Goal: Information Seeking & Learning: Learn about a topic

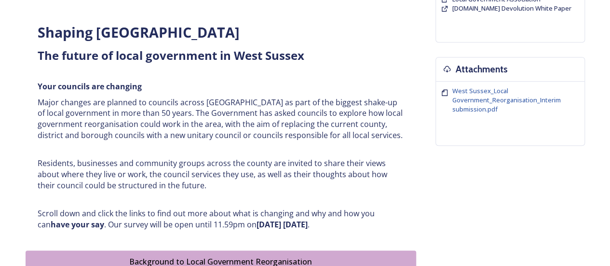
scroll to position [573, 0]
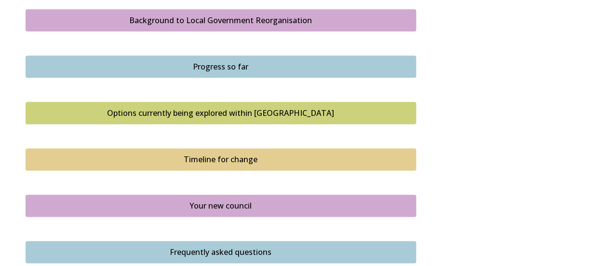
click at [241, 24] on div "Background to Local Government Reorganisation" at bounding box center [221, 20] width 380 height 12
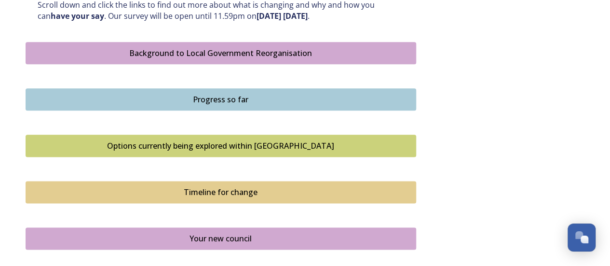
scroll to position [553, 0]
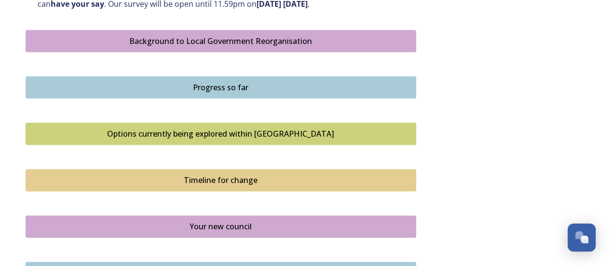
click at [243, 91] on div "Progress so far" at bounding box center [221, 87] width 380 height 12
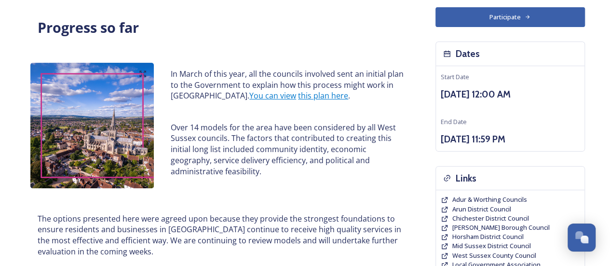
scroll to position [67, 0]
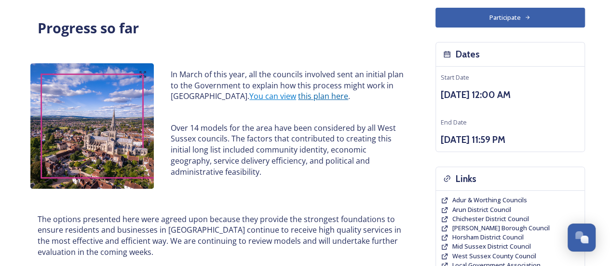
click at [298, 94] on link "this plan here" at bounding box center [323, 96] width 50 height 11
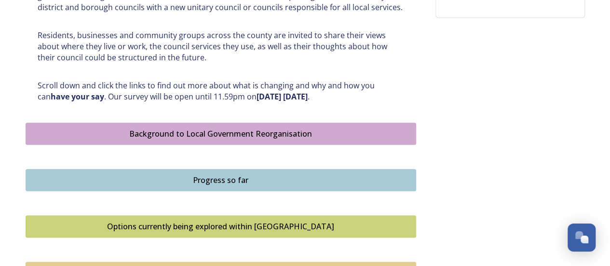
scroll to position [488, 0]
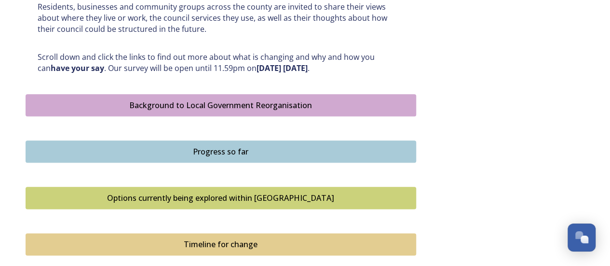
click at [242, 194] on div "Options currently being explored within [GEOGRAPHIC_DATA]" at bounding box center [221, 198] width 380 height 12
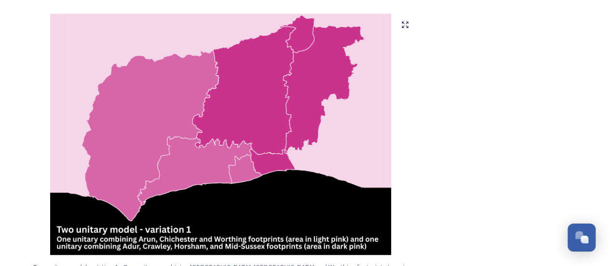
scroll to position [645, 0]
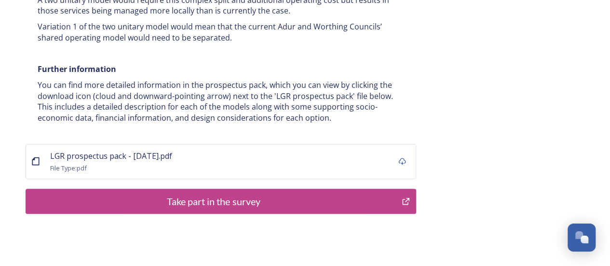
scroll to position [2007, 0]
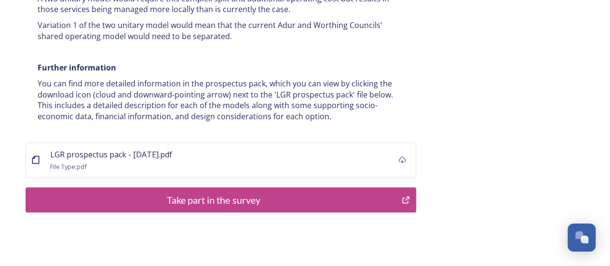
click at [196, 142] on div "LGR prospectus pack - [DATE].pdf File Type: pdf" at bounding box center [221, 159] width 391 height 35
click at [121, 149] on span "LGR prospectus pack - [DATE].pdf" at bounding box center [111, 154] width 122 height 11
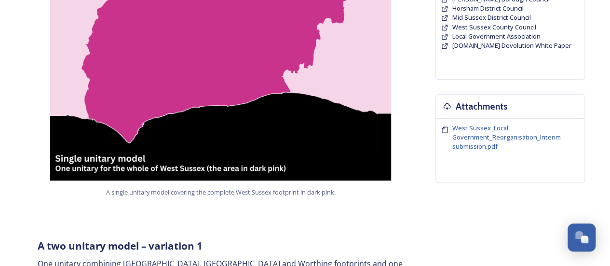
scroll to position [251, 0]
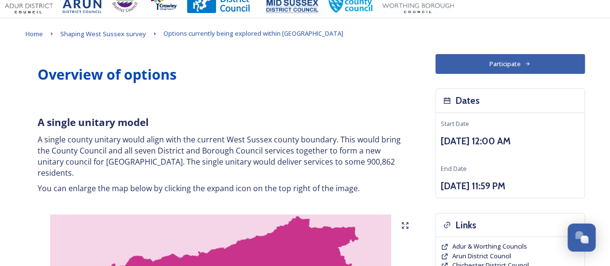
scroll to position [0, 0]
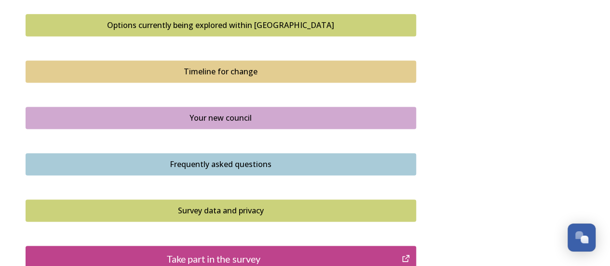
scroll to position [663, 0]
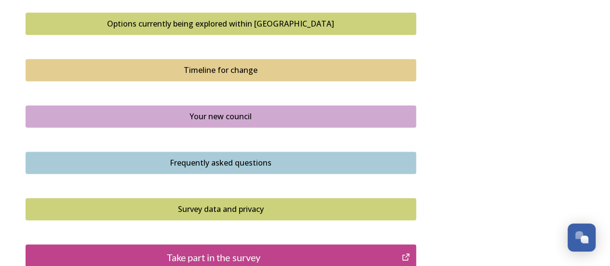
click at [211, 64] on div "Timeline for change" at bounding box center [221, 70] width 380 height 12
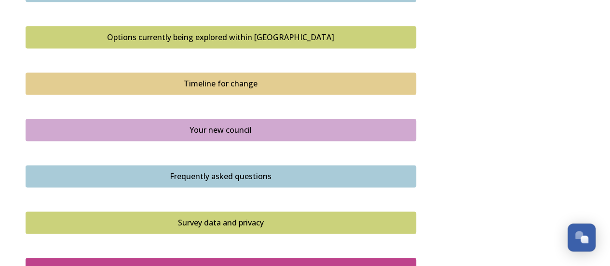
scroll to position [653, 0]
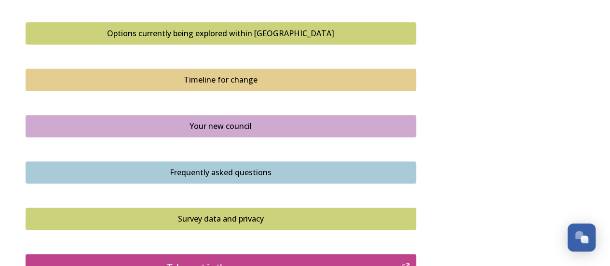
click at [211, 124] on div "Your new council" at bounding box center [221, 126] width 380 height 12
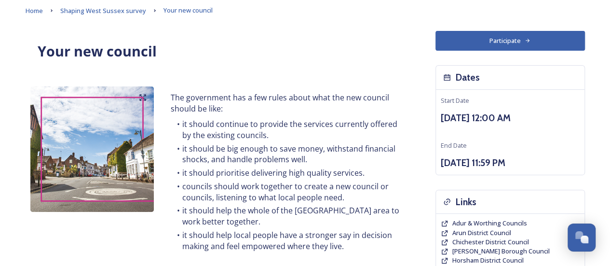
scroll to position [44, 0]
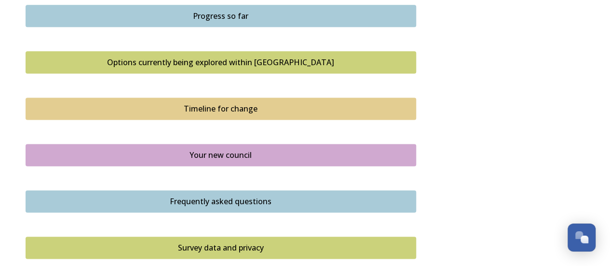
scroll to position [633, 0]
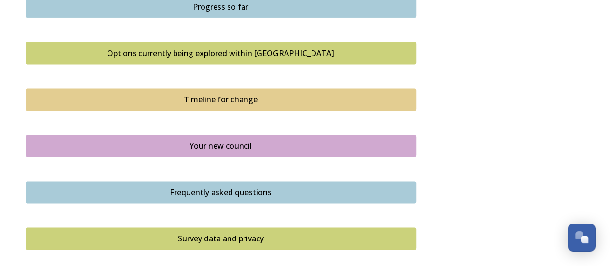
click at [217, 191] on div "Frequently asked questions" at bounding box center [221, 192] width 380 height 12
